Goal: Task Accomplishment & Management: Complete application form

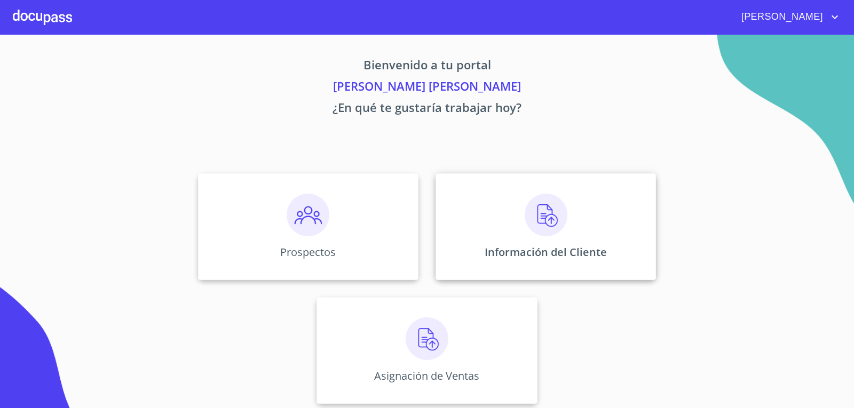
click at [540, 212] on img at bounding box center [546, 215] width 43 height 43
click at [409, 341] on img at bounding box center [427, 339] width 43 height 43
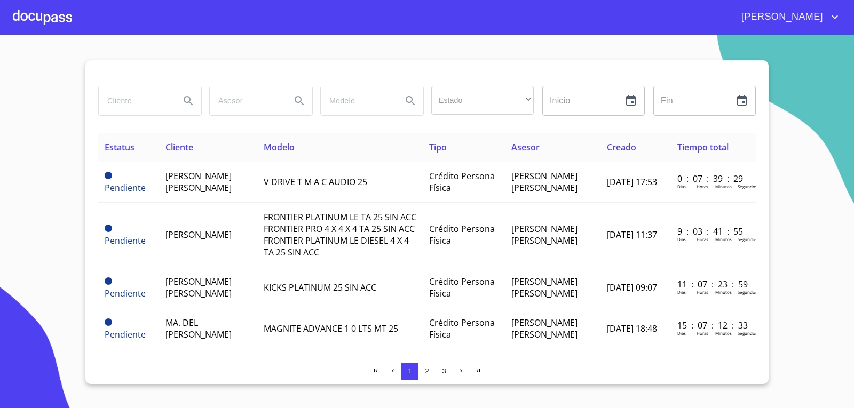
drag, startPoint x: 158, startPoint y: 223, endPoint x: 21, endPoint y: 205, distance: 138.3
click at [21, 205] on section "Estado ​ ​ Inicio ​ Fin ​ Estatus Cliente Modelo Tipo Asesor Creado Tiempo tota…" at bounding box center [427, 222] width 854 height 374
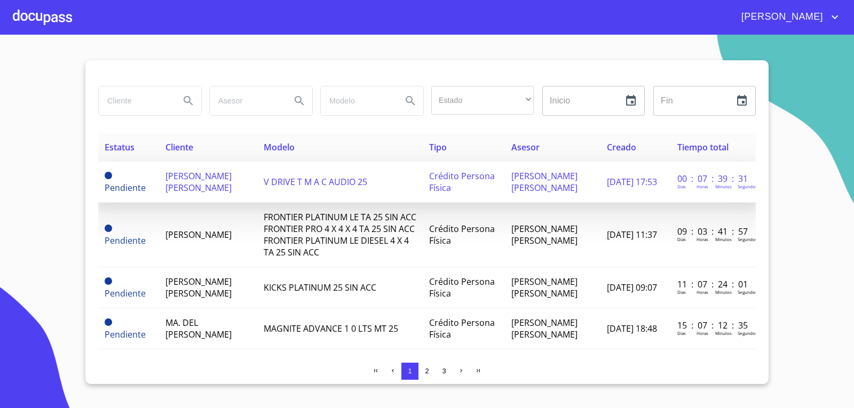
click at [483, 176] on span "Crédito Persona Física" at bounding box center [462, 181] width 66 height 23
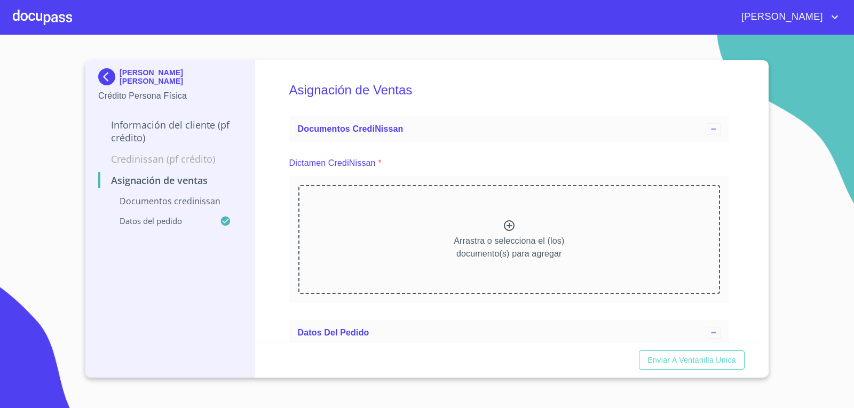
click at [504, 224] on icon at bounding box center [509, 225] width 13 height 13
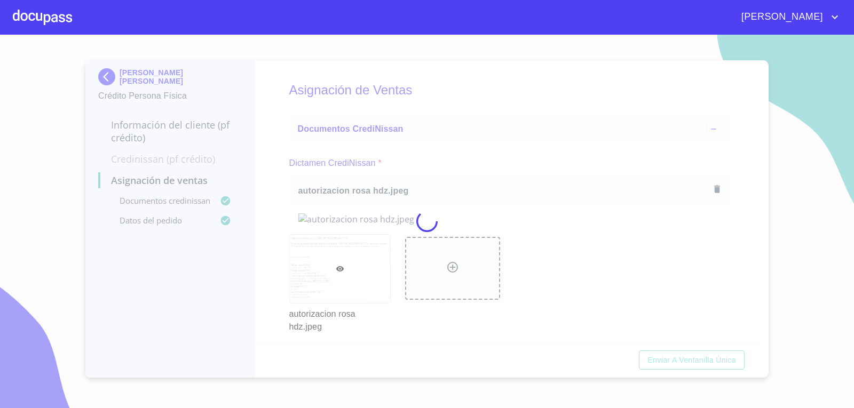
click at [739, 256] on div at bounding box center [427, 222] width 854 height 374
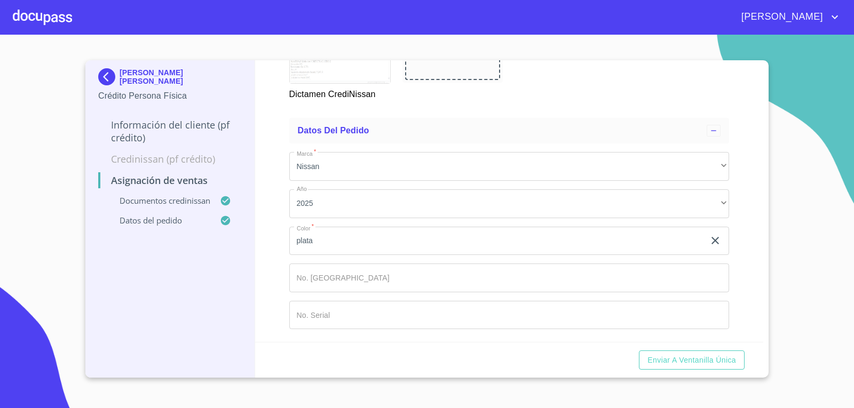
scroll to position [414, 0]
click at [735, 361] on button "Enviar a Ventanilla única" at bounding box center [692, 361] width 106 height 20
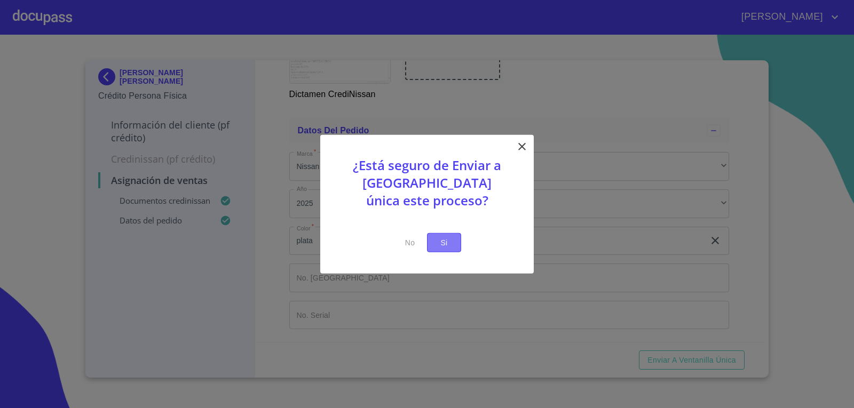
click at [447, 247] on span "Si" at bounding box center [444, 242] width 17 height 13
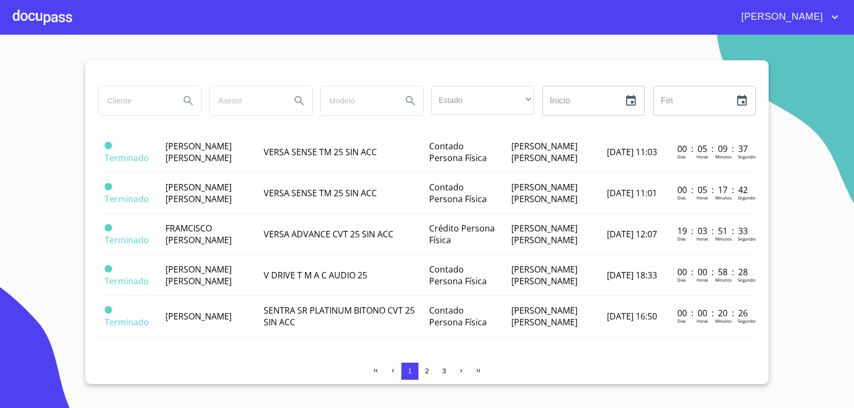
scroll to position [907, 0]
